Goal: Find specific page/section: Find specific page/section

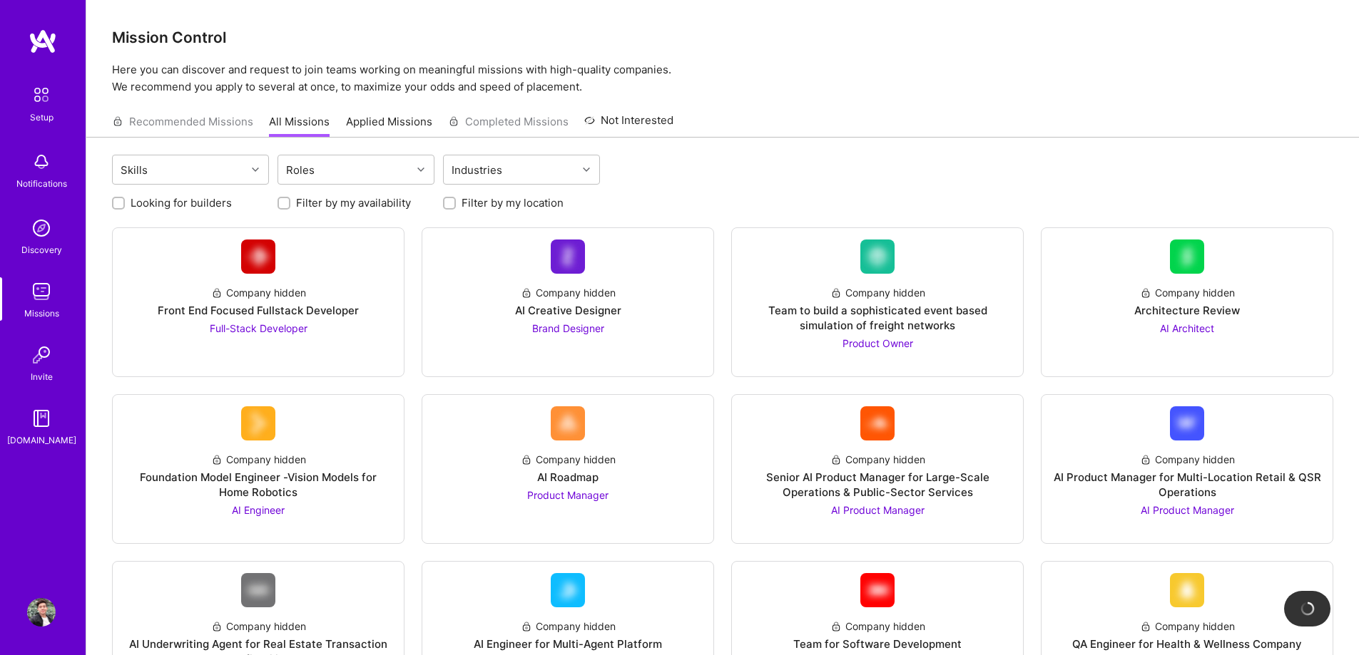
scroll to position [1212, 0]
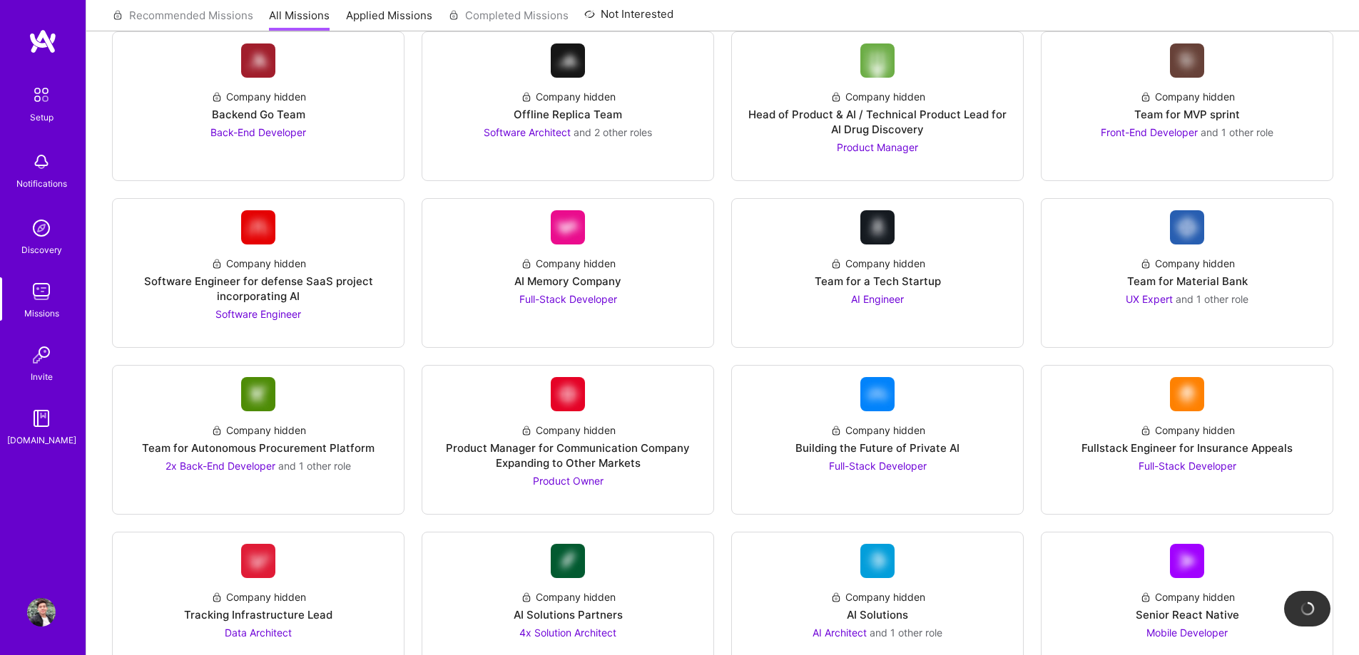
click at [11, 556] on div "Setup Notifications Discovery Missions Invite [DOMAIN_NAME]" at bounding box center [43, 304] width 86 height 550
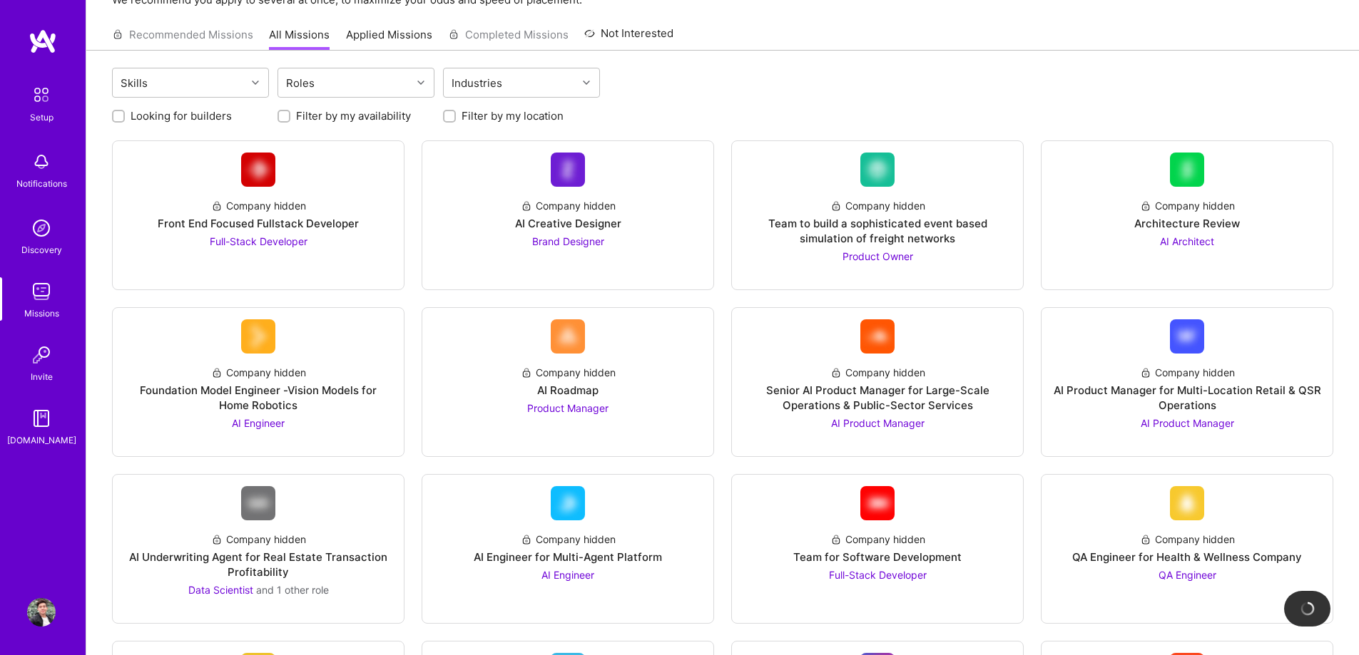
scroll to position [0, 0]
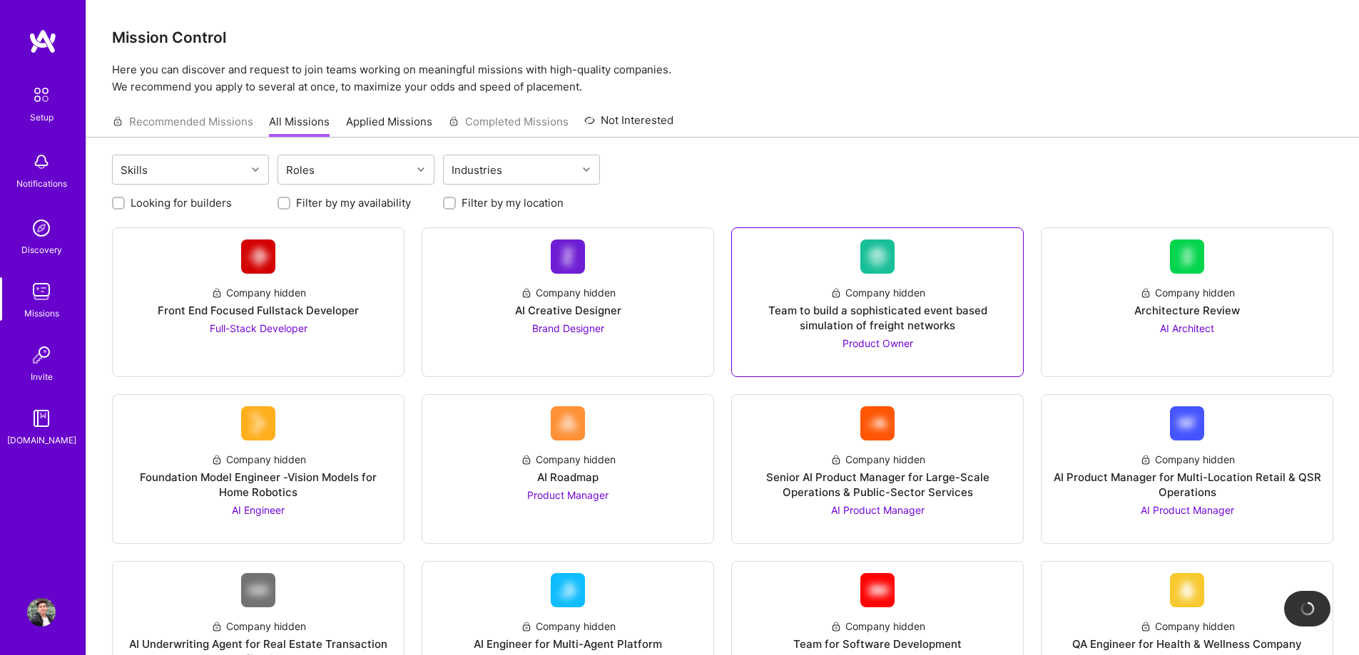
click at [798, 302] on div "Company hidden Team to build a sophisticated event based simulation of freight …" at bounding box center [877, 312] width 268 height 77
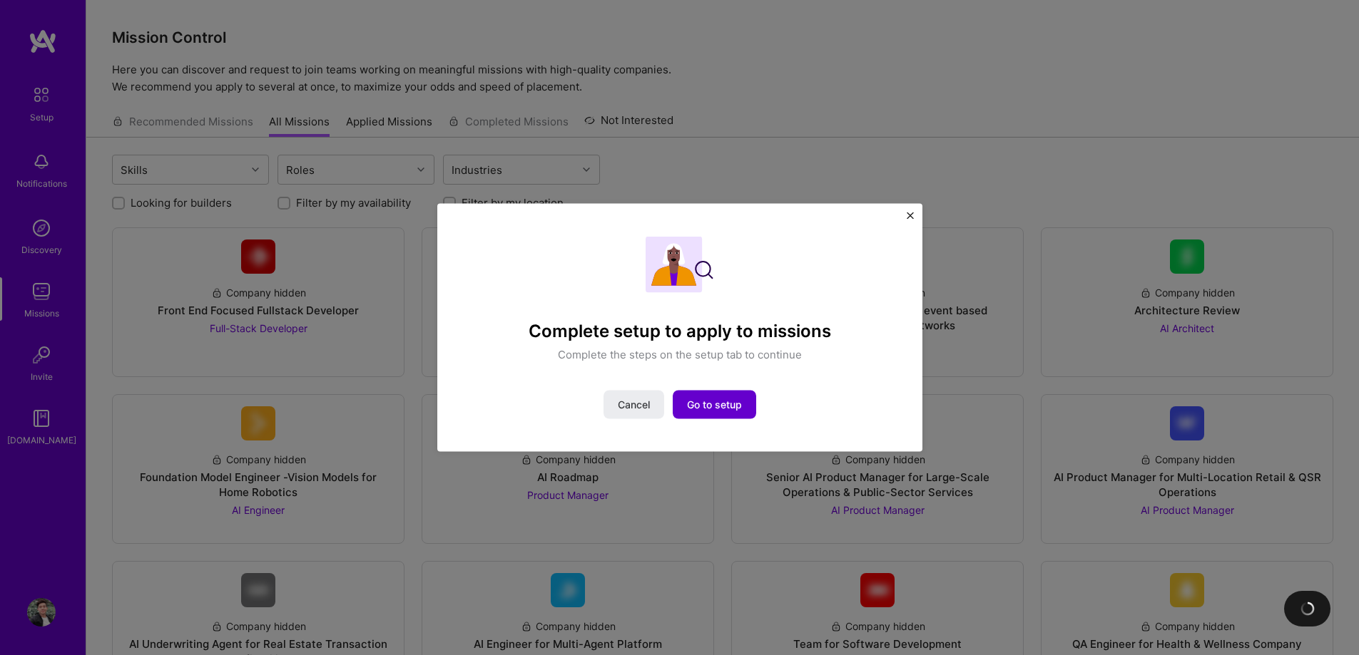
click at [722, 398] on span "Go to setup" at bounding box center [714, 405] width 55 height 14
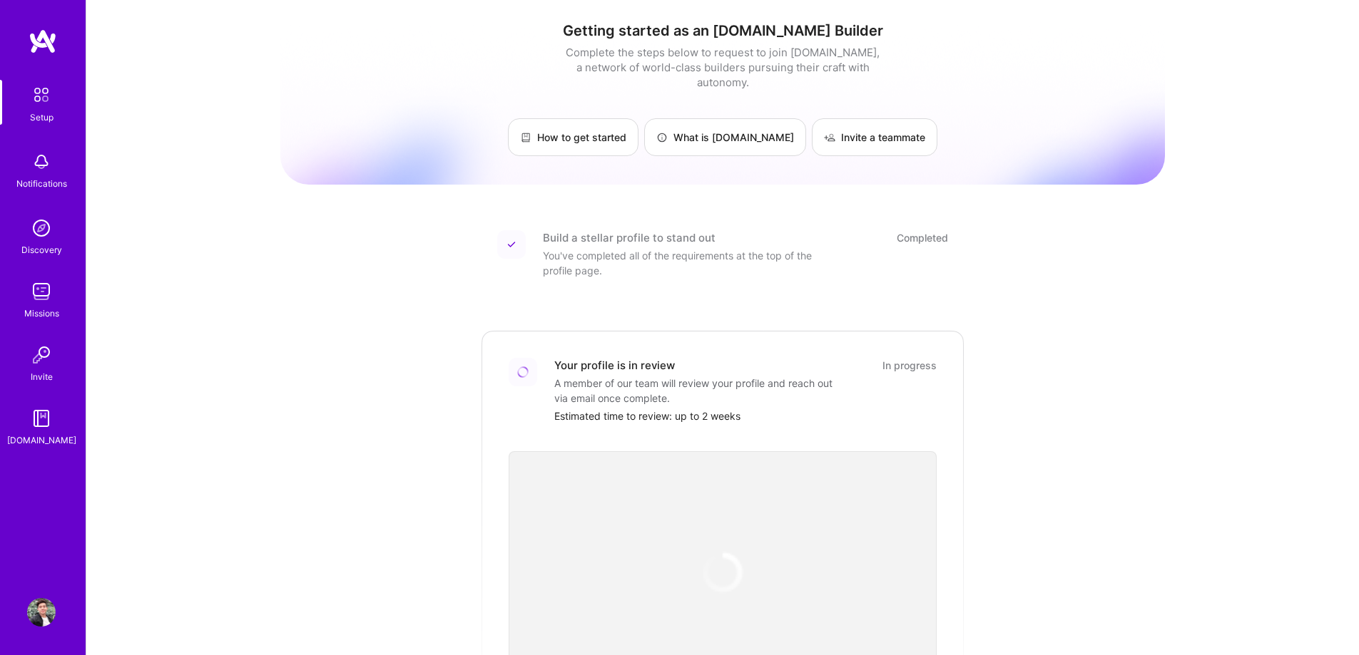
click at [46, 177] on div "Notifications" at bounding box center [41, 183] width 51 height 15
click at [11, 291] on link "Missions" at bounding box center [41, 299] width 88 height 44
